Goal: Transaction & Acquisition: Purchase product/service

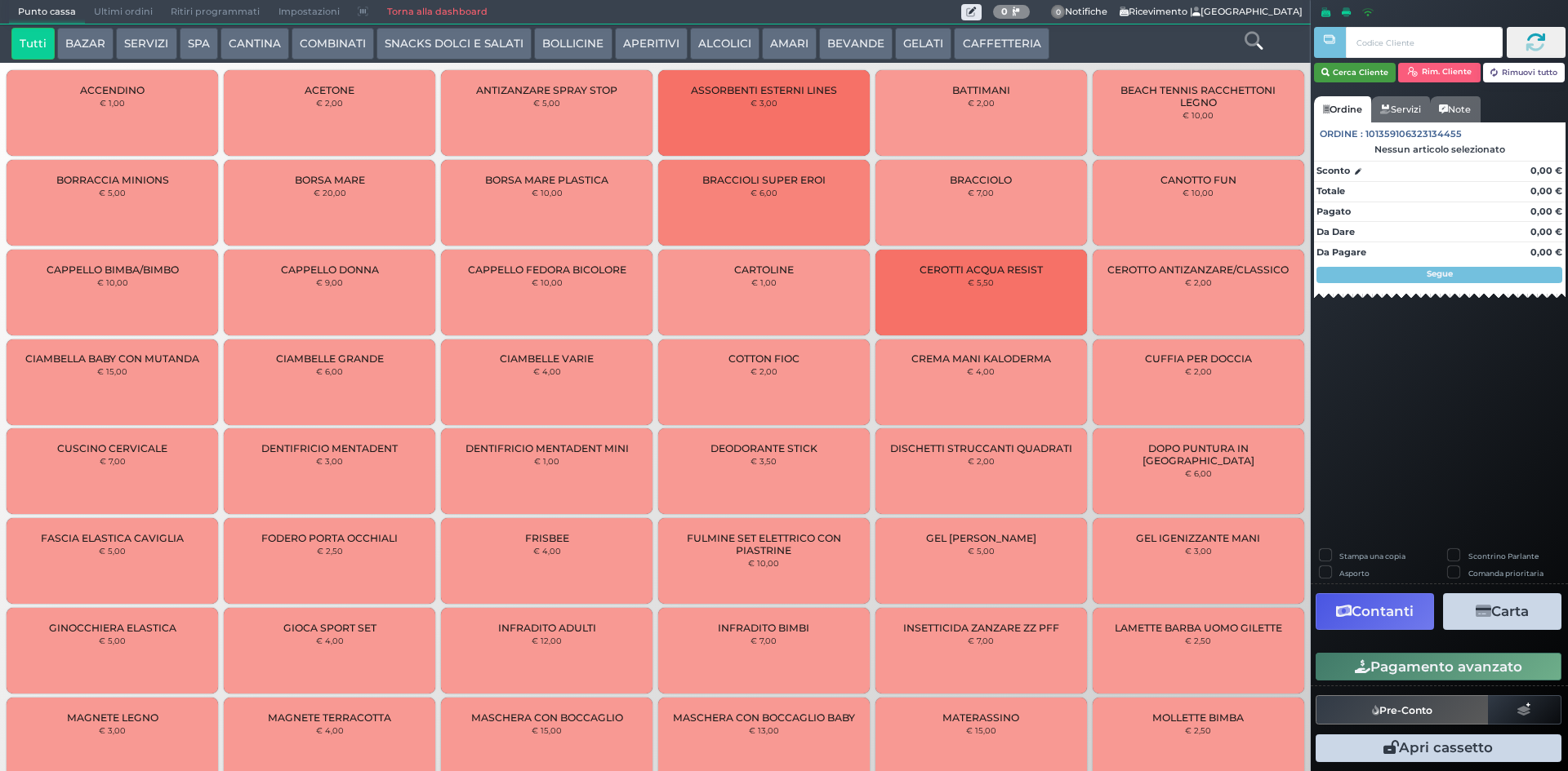
click at [1379, 75] on button "Cerca Cliente" at bounding box center [1355, 72] width 83 height 19
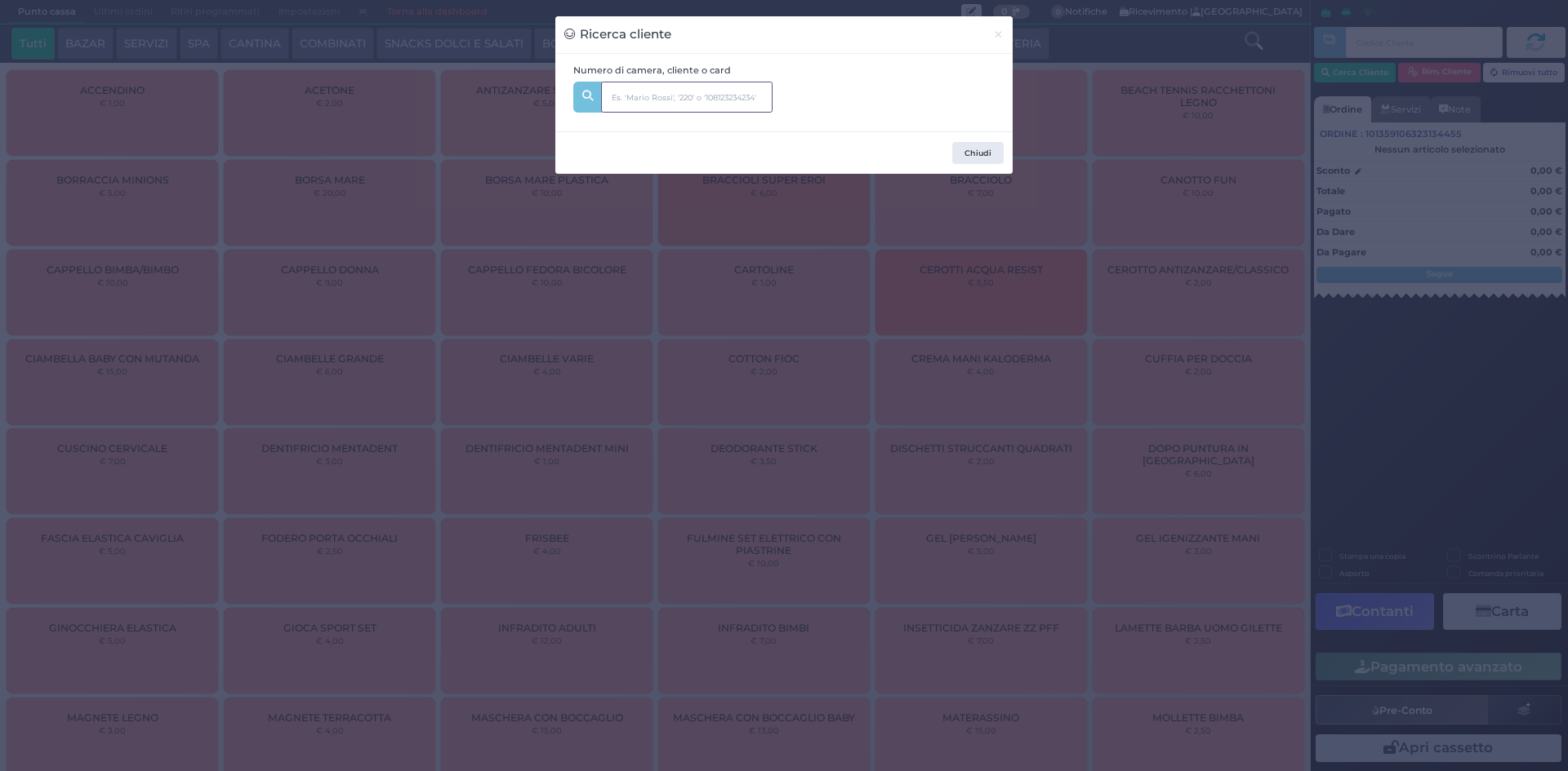
click at [691, 98] on input "text" at bounding box center [687, 98] width 172 height 31
type input "343"
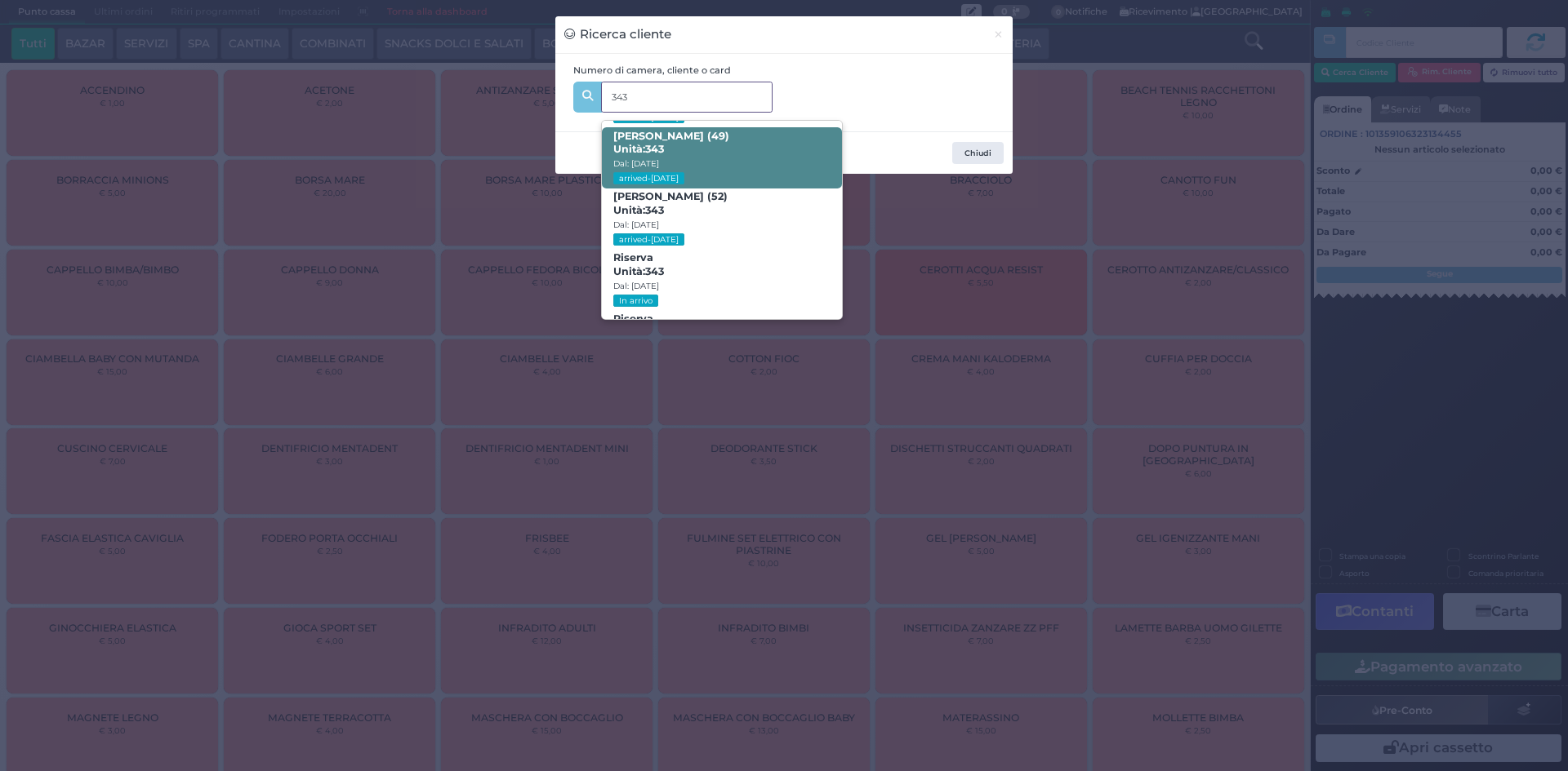
scroll to position [136, 0]
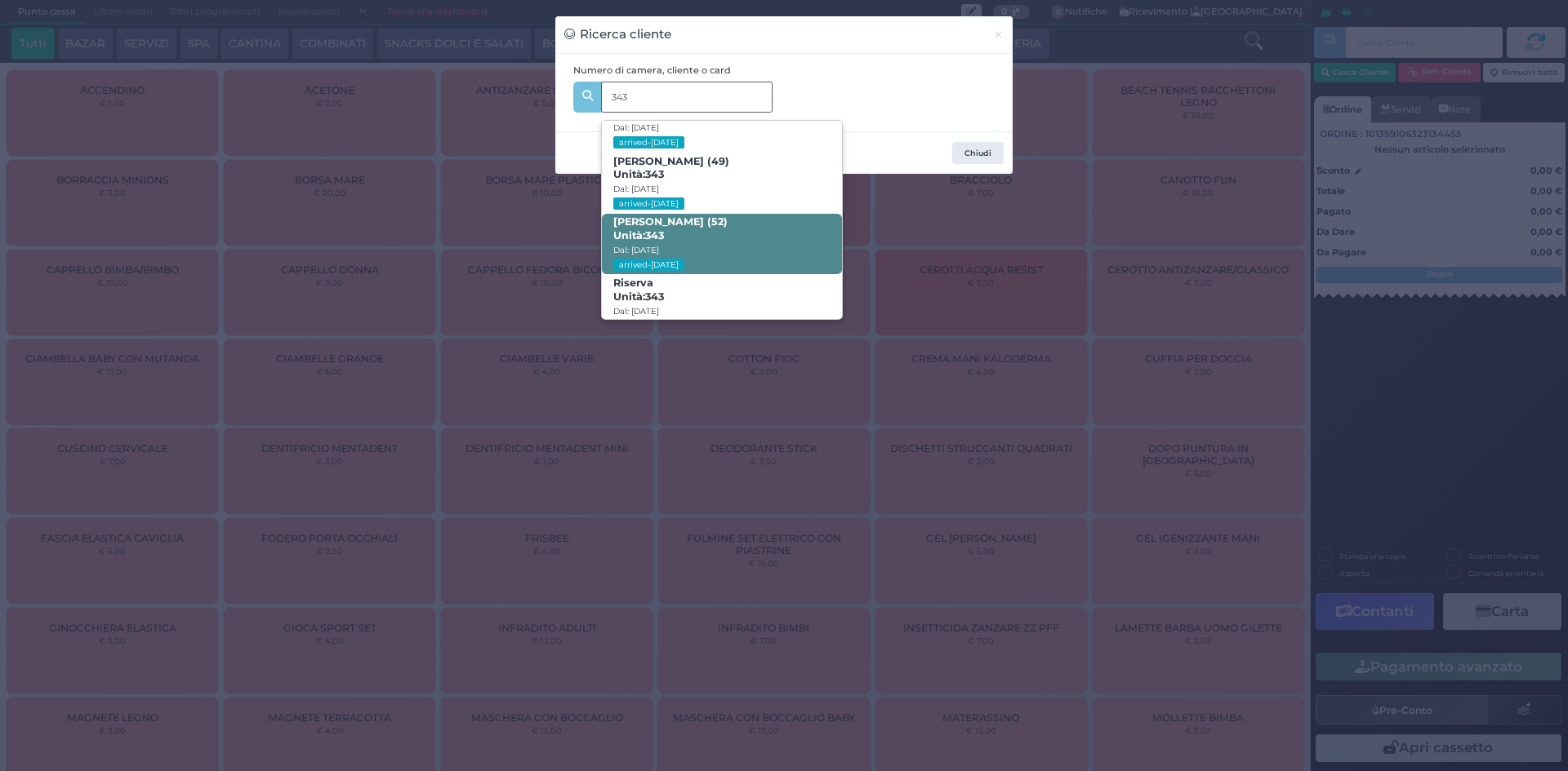
click at [743, 252] on span "GIUSEPPE LONGO (52) Unità: 343 Dal: 13/08/2025 arrived-today" at bounding box center [722, 244] width 240 height 61
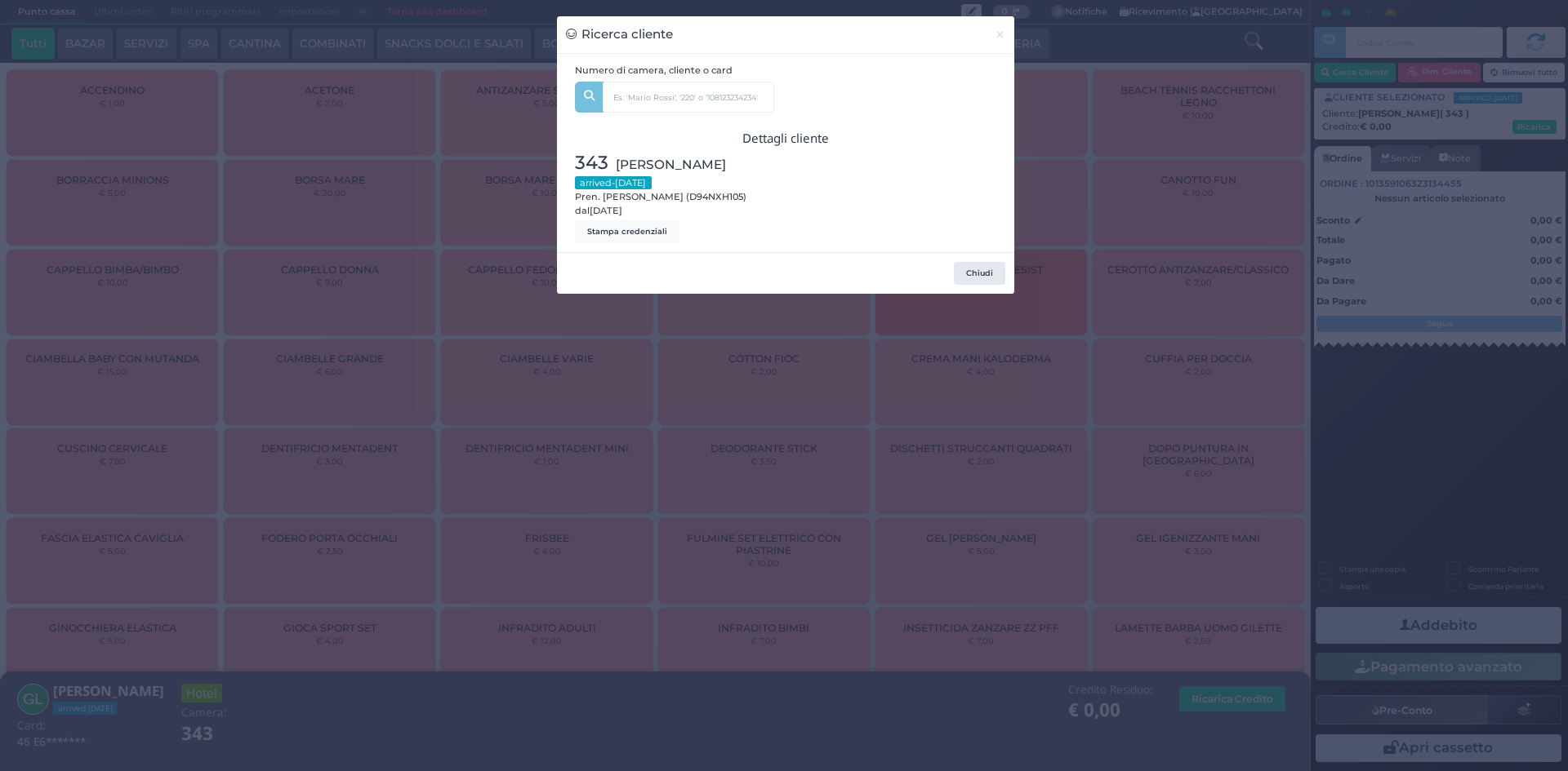
click at [1183, 361] on div "Ricerca cliente × Numero di camera, cliente o card 343 GIANDOMENICO LONGO (9) U…" at bounding box center [784, 385] width 1568 height 771
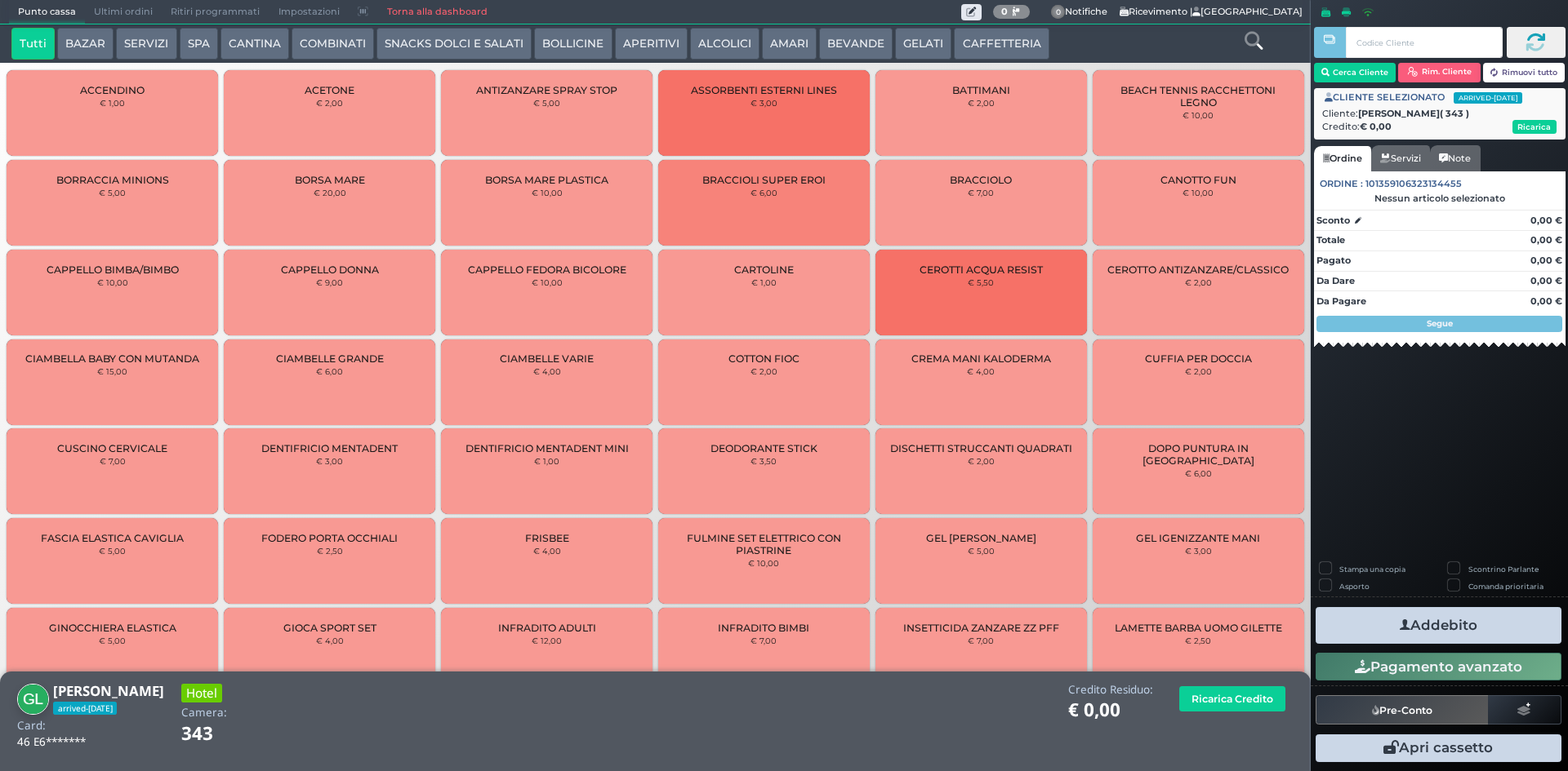
click at [1255, 40] on icon at bounding box center [1253, 41] width 18 height 18
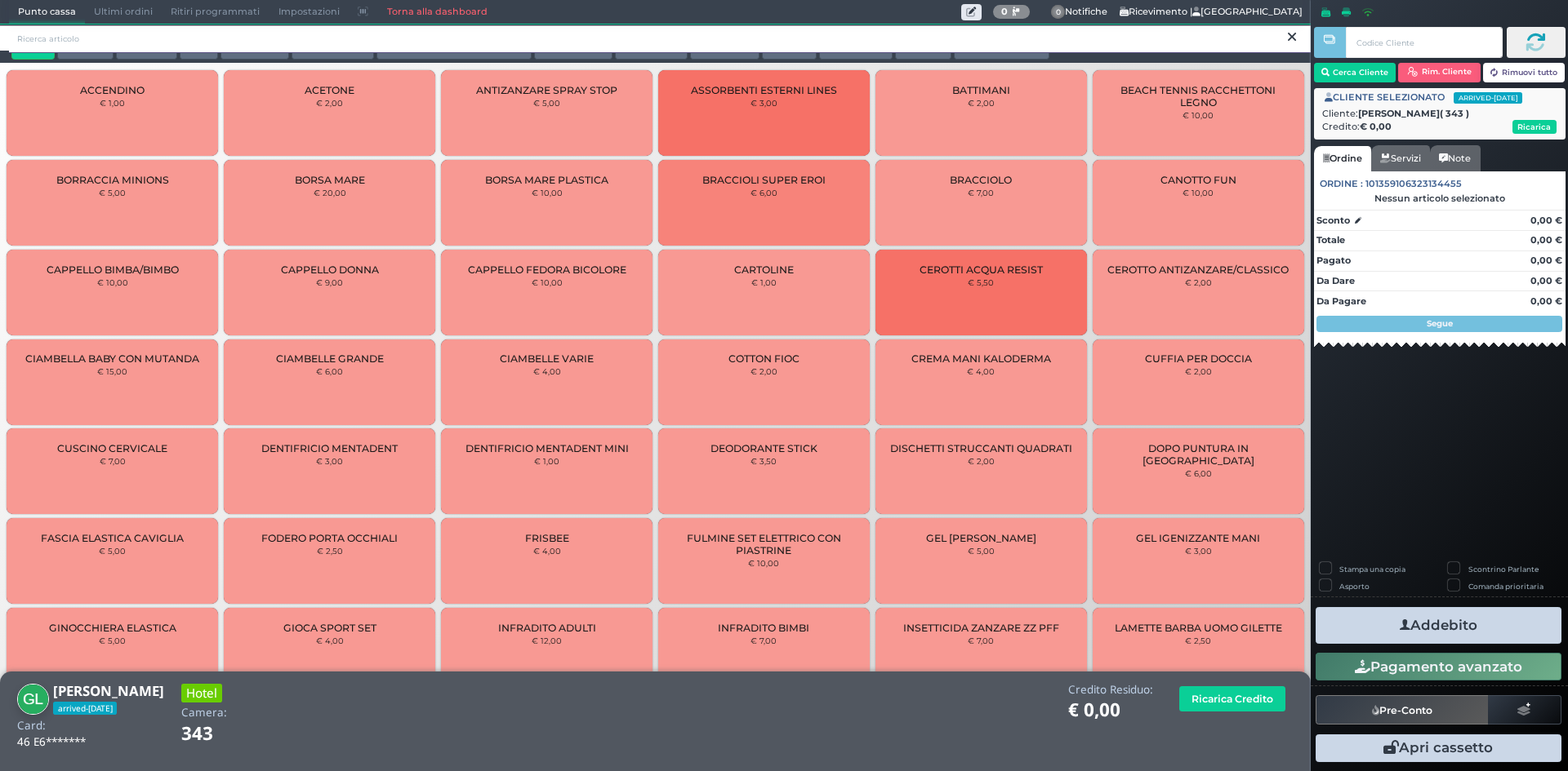
scroll to position [0, 0]
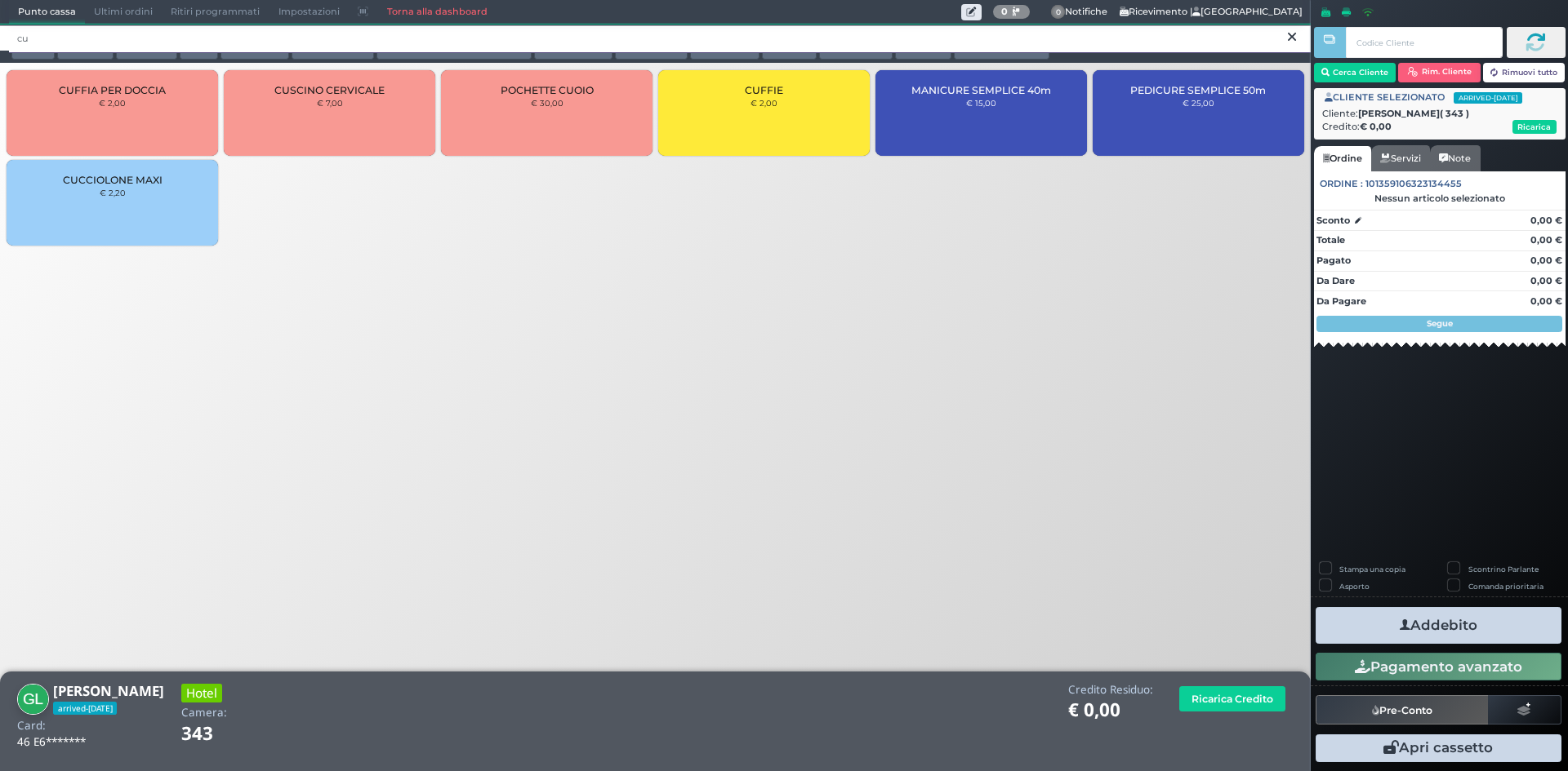
type input "cu"
click at [789, 125] on div "CUFFIE € 2,00" at bounding box center [764, 113] width 212 height 85
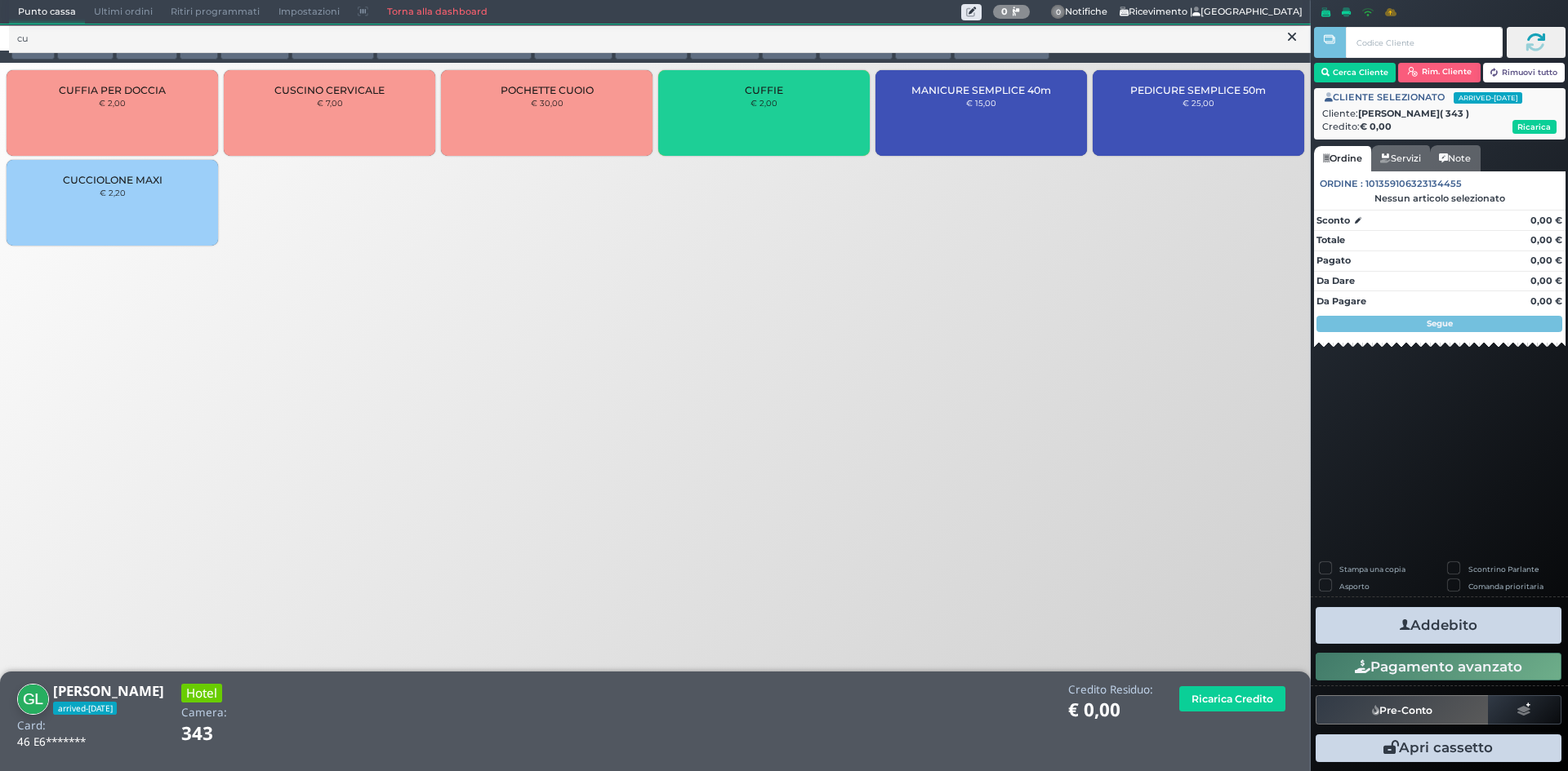
click at [789, 125] on div "CUFFIE € 2,00" at bounding box center [764, 113] width 212 height 85
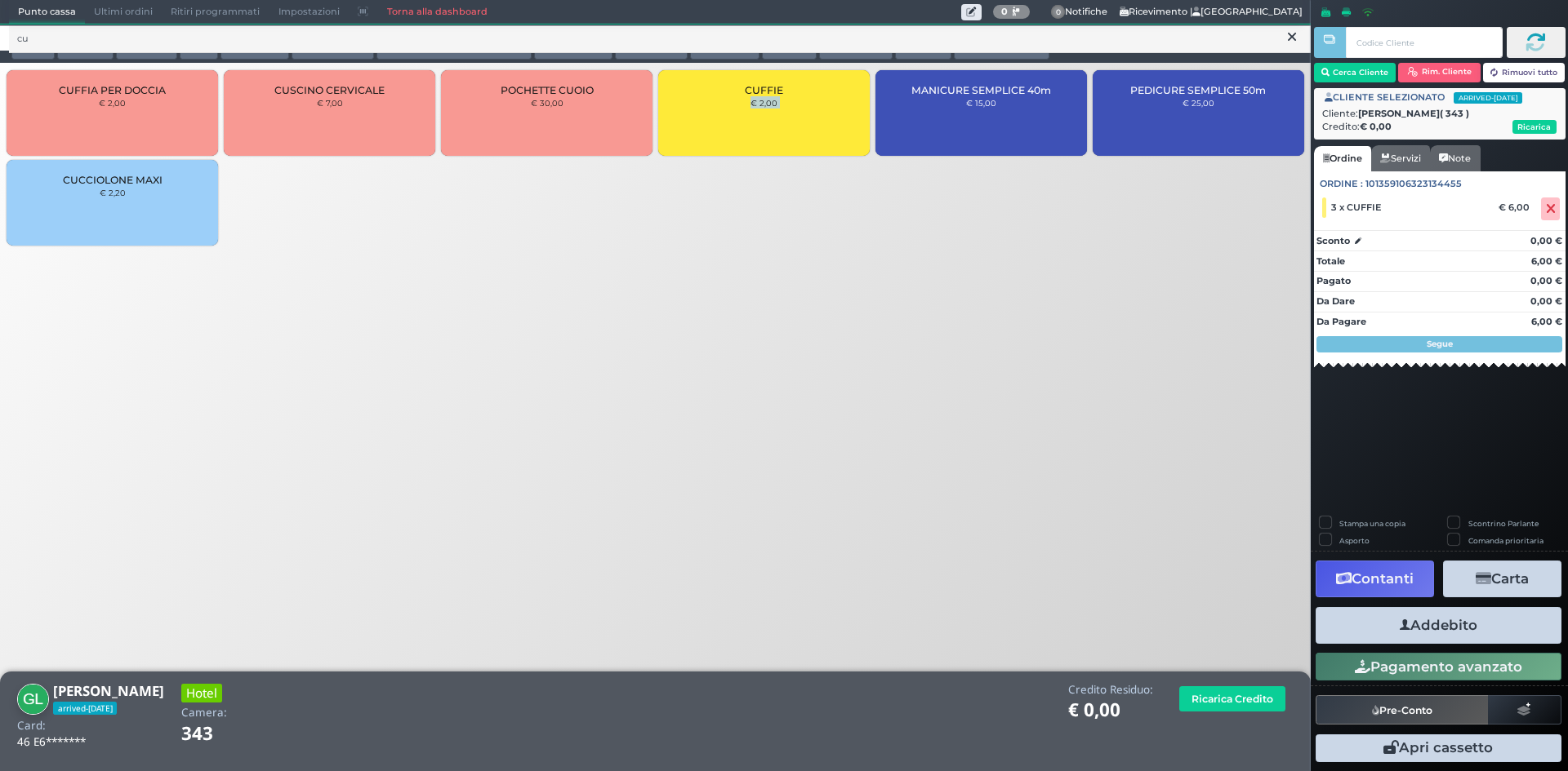
click at [1467, 629] on button "Addebito" at bounding box center [1439, 626] width 246 height 37
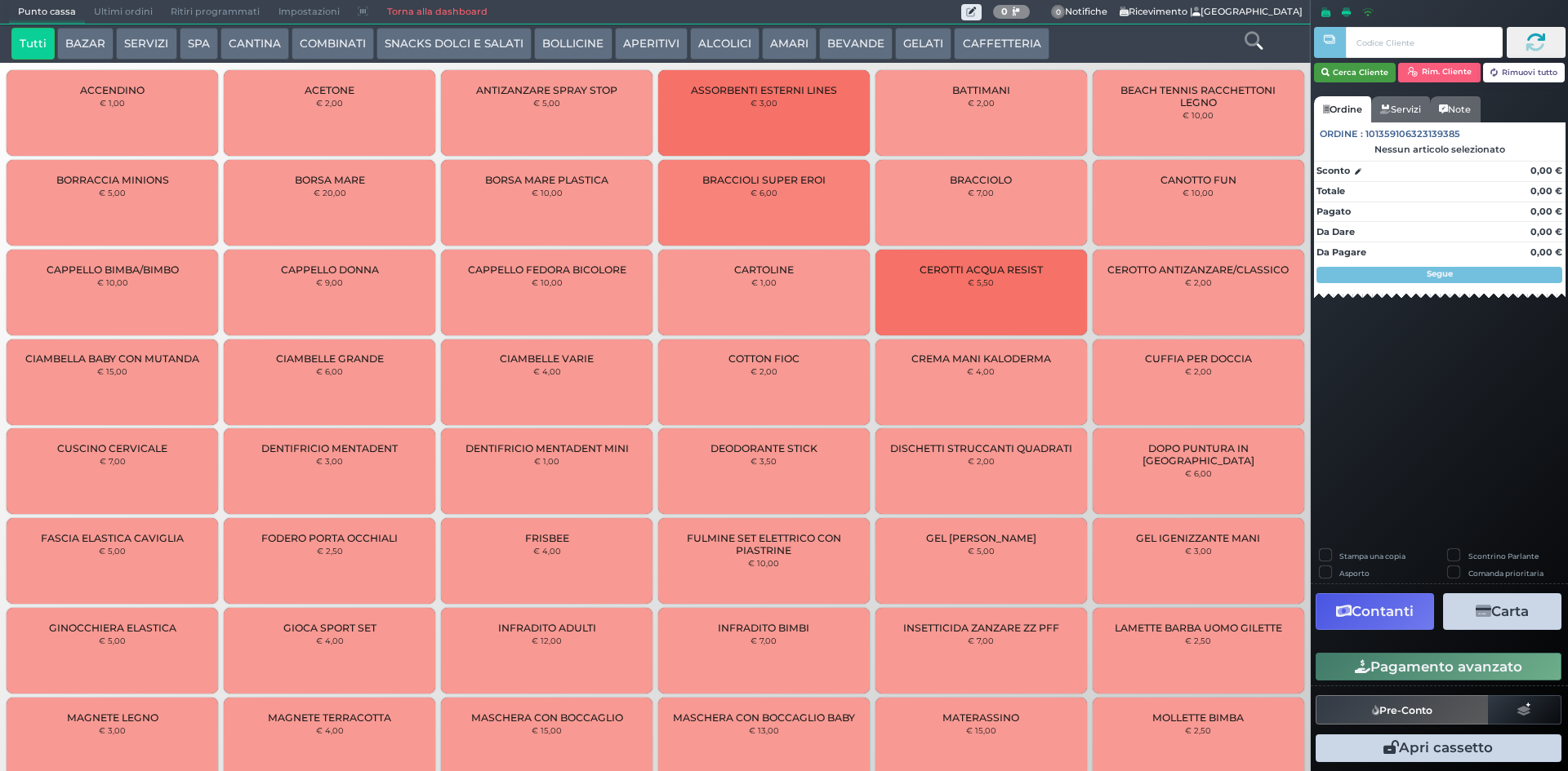
click at [1356, 64] on button "Cerca Cliente" at bounding box center [1355, 72] width 83 height 19
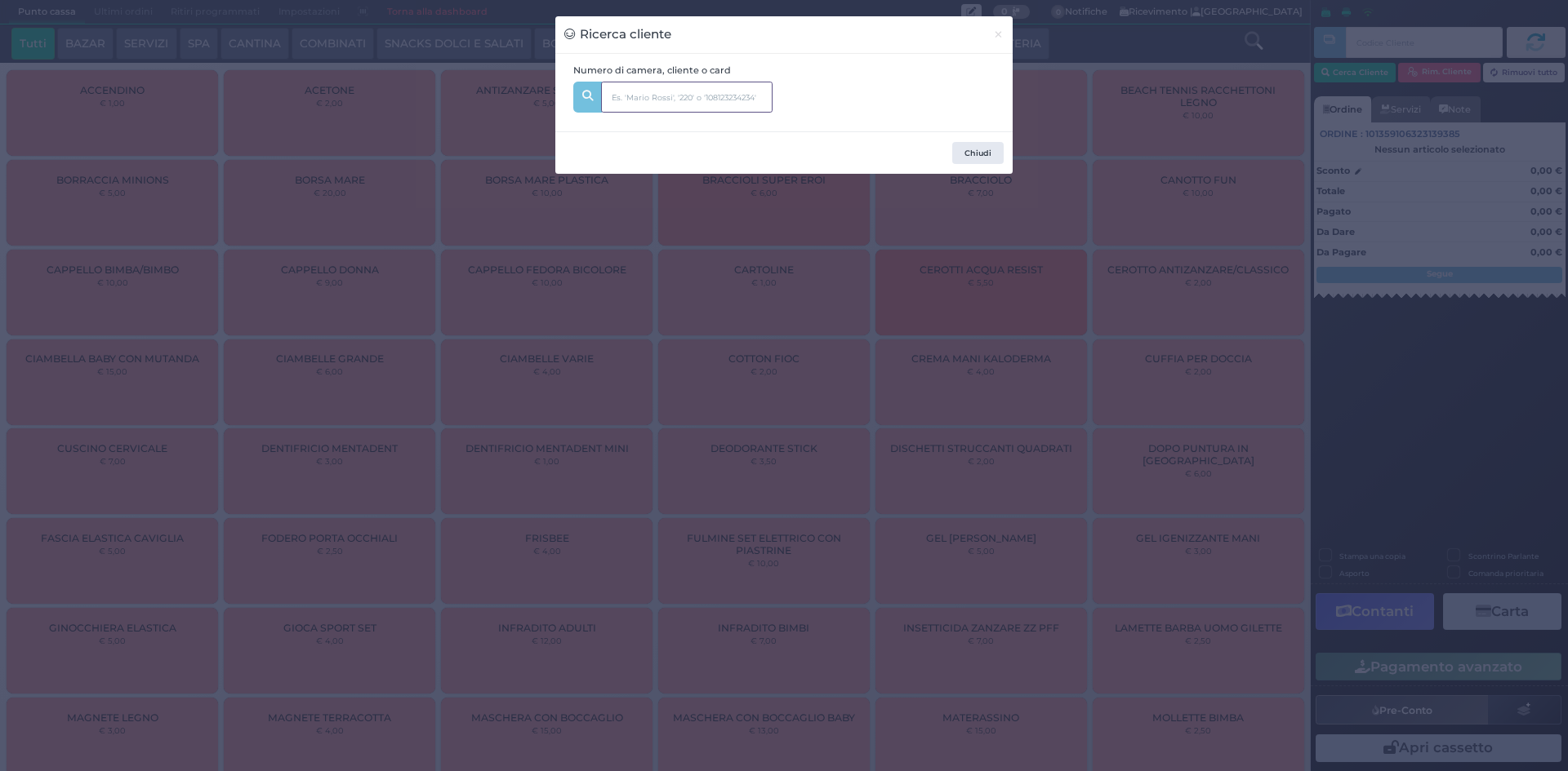
click at [617, 103] on input "text" at bounding box center [687, 98] width 172 height 31
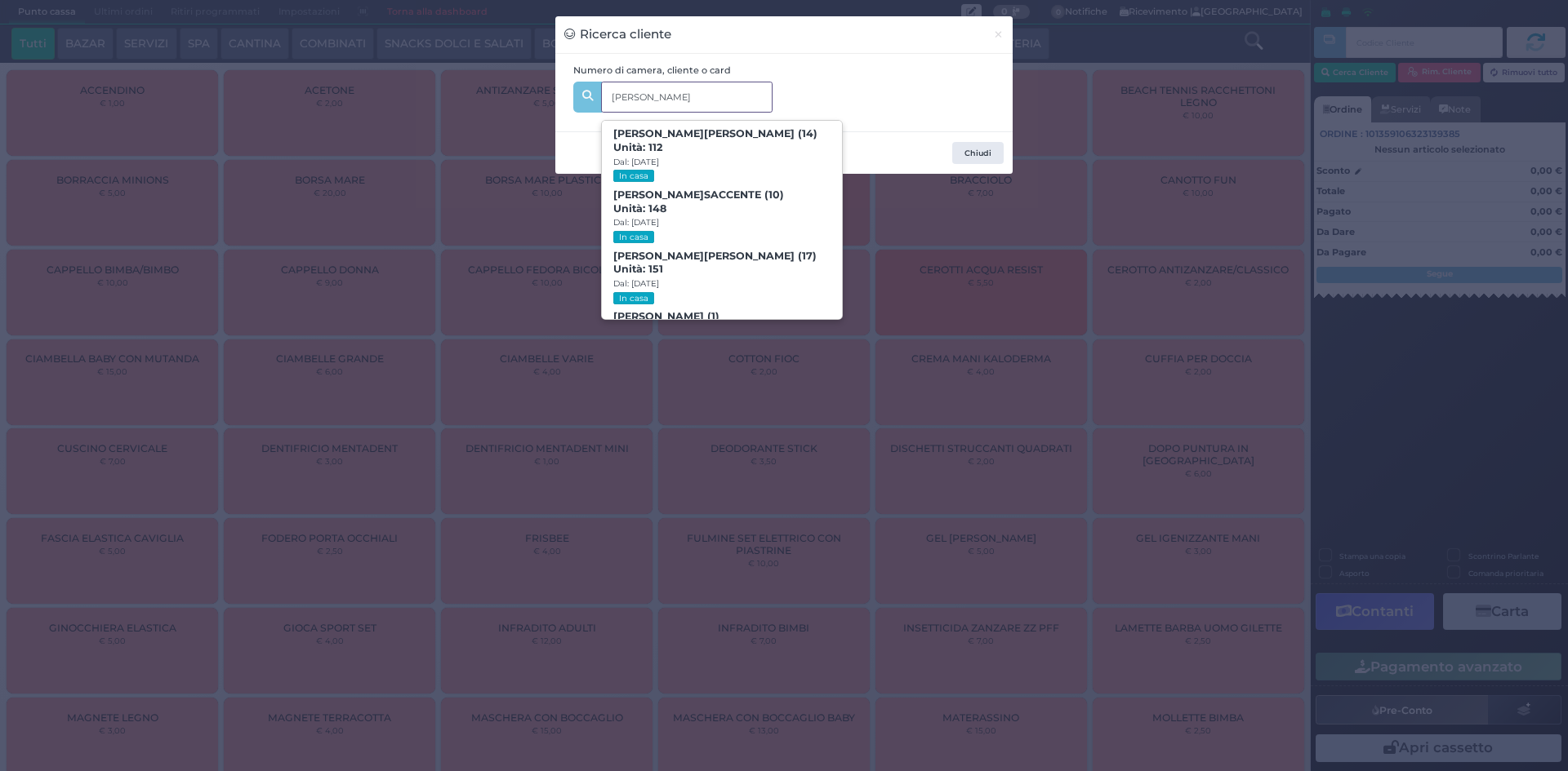
type input "[PERSON_NAME]"
click at [922, 200] on div "Ricerca cliente × Numero di camera, cliente o card [PERSON_NAME] (14) Unità: 11…" at bounding box center [784, 385] width 1568 height 771
